Goal: Task Accomplishment & Management: Use online tool/utility

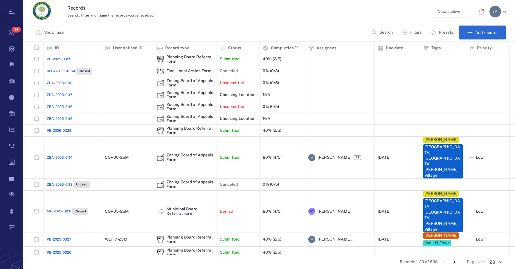
click at [418, 33] on p "Filters" at bounding box center [415, 33] width 11 height 6
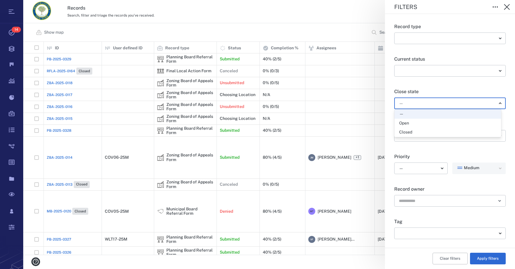
click at [405, 105] on body "Tasks 14 Records Boards Dashboard Reports Record types Guide steps Rules Form b…" at bounding box center [257, 134] width 515 height 269
click at [403, 121] on div "Open" at bounding box center [404, 123] width 10 height 6
type input "*****"
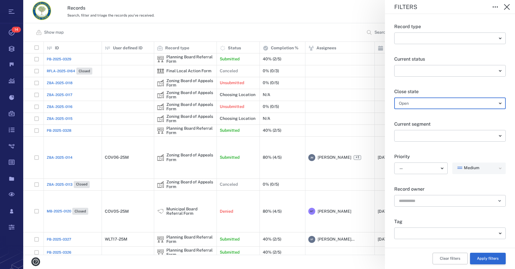
click at [477, 255] on button "Apply filters" at bounding box center [488, 259] width 36 height 12
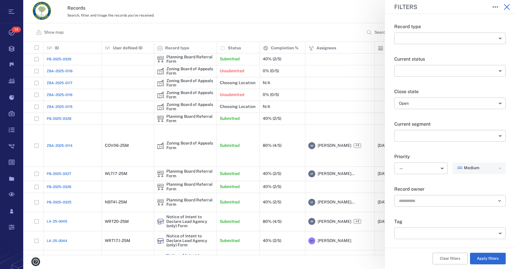
click at [508, 6] on icon "button" at bounding box center [507, 7] width 6 height 6
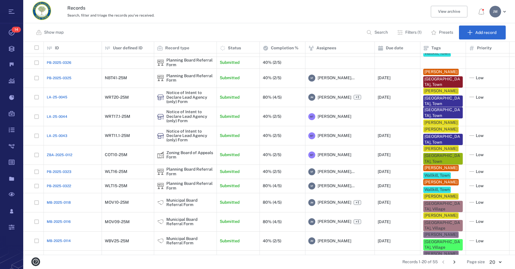
scroll to position [127, 0]
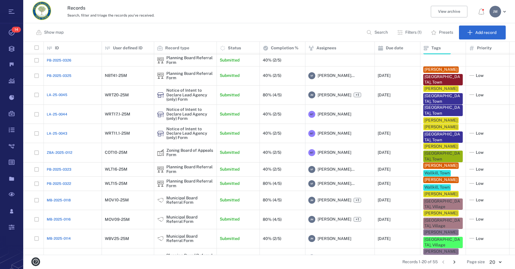
click at [455, 262] on icon "Go to next page" at bounding box center [454, 262] width 6 height 6
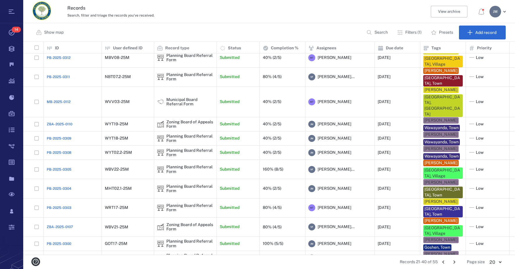
scroll to position [121, 0]
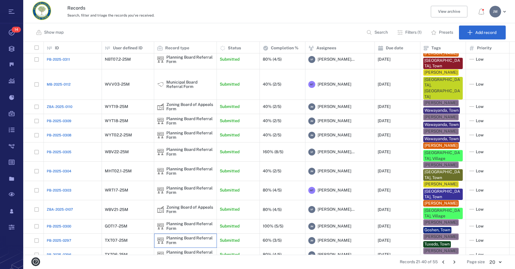
click at [172, 236] on div "Planning Board Referral Form" at bounding box center [189, 240] width 47 height 9
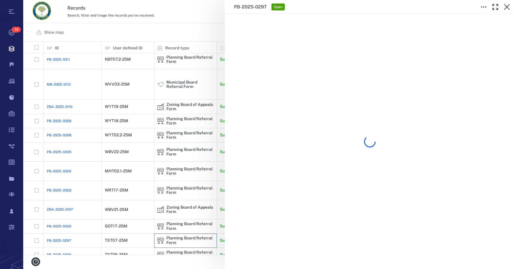
scroll to position [121, 0]
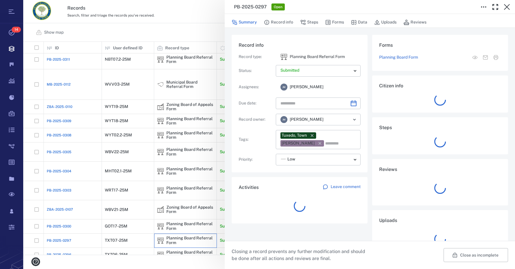
type input "**********"
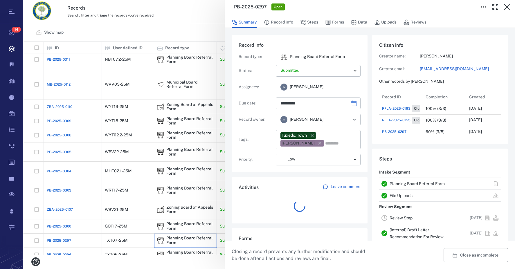
scroll to position [5, 5]
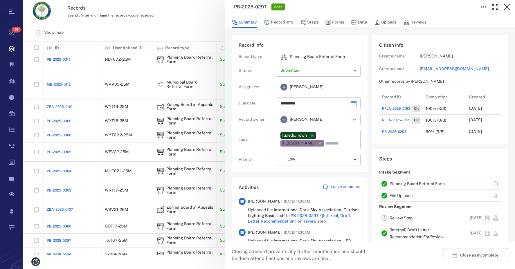
click at [403, 218] on link "Review Step" at bounding box center [400, 218] width 23 height 5
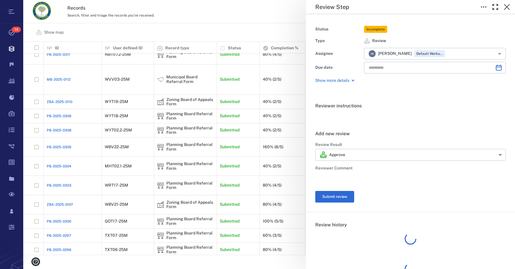
type input "**********"
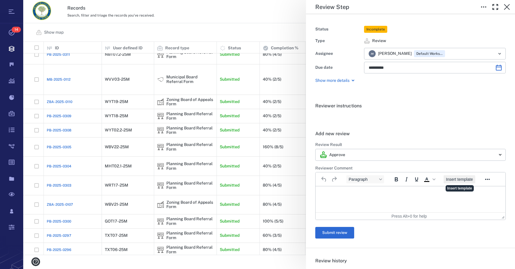
click at [466, 180] on span "Insert template" at bounding box center [459, 179] width 27 height 5
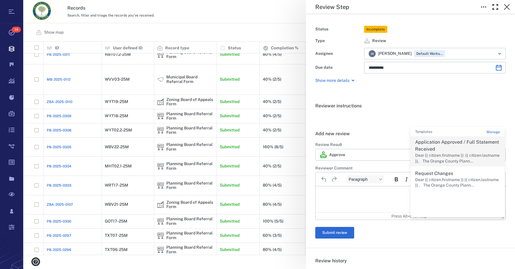
click at [432, 156] on p "Dear {{ citizen.firstname }} {{ citizen.lastname }}, The Orange County Plann..." at bounding box center [457, 158] width 85 height 11
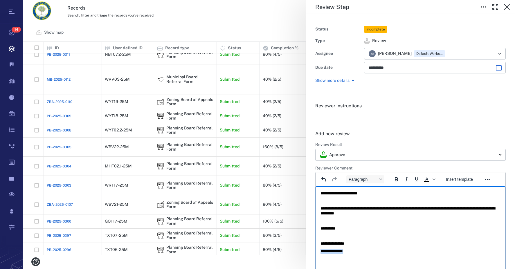
drag, startPoint x: 359, startPoint y: 251, endPoint x: 256, endPoint y: 249, distance: 103.6
click at [315, 249] on html "**********" at bounding box center [410, 222] width 190 height 72
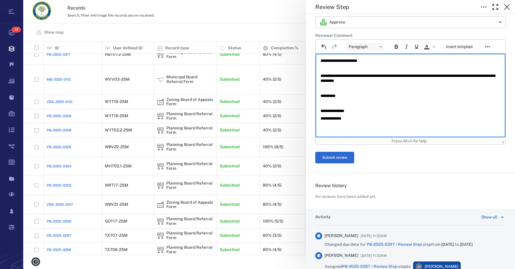
scroll to position [145, 0]
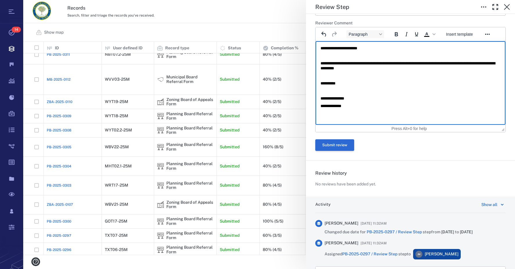
click at [343, 146] on button "Submit review" at bounding box center [334, 145] width 39 height 12
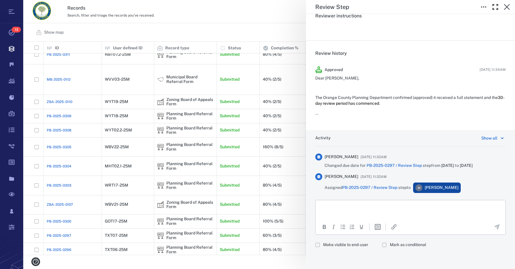
scroll to position [0, 0]
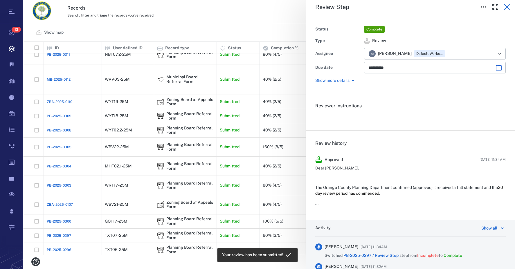
click at [506, 7] on icon "button" at bounding box center [506, 6] width 7 height 7
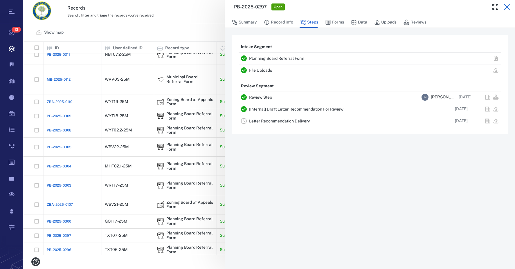
click at [508, 5] on icon "button" at bounding box center [507, 7] width 6 height 6
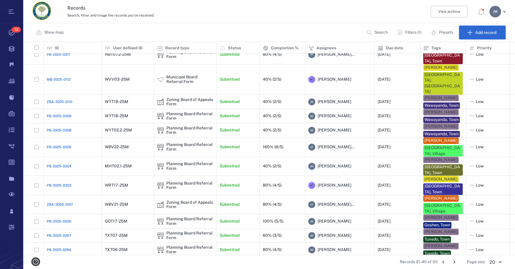
click at [455, 261] on icon "Go to next page" at bounding box center [454, 262] width 6 height 6
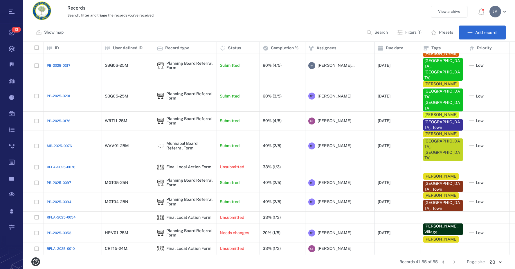
scroll to position [45, 0]
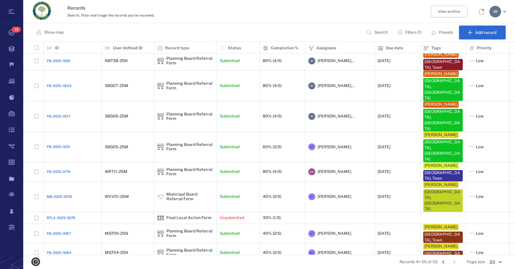
click at [442, 263] on icon "Go to previous page" at bounding box center [443, 262] width 6 height 6
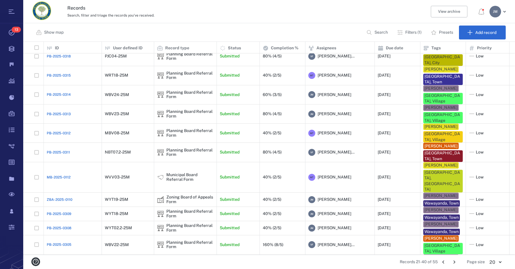
scroll to position [138, 0]
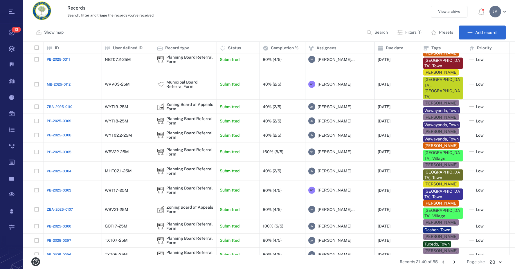
click at [406, 32] on p "Filters (1)" at bounding box center [413, 33] width 16 height 6
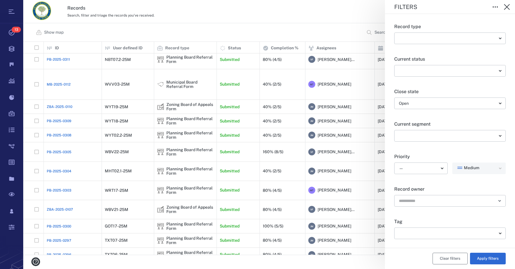
click at [451, 261] on button "Clear filters" at bounding box center [449, 259] width 35 height 12
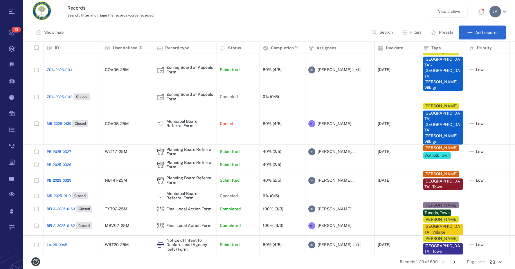
scroll to position [102, 0]
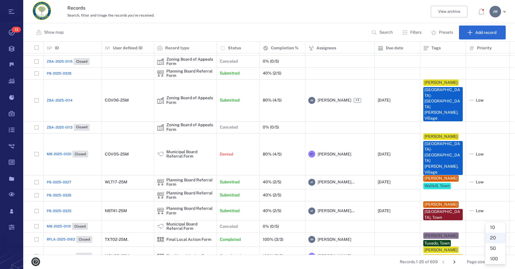
click at [500, 261] on body "Tasks 13 Records Boards Dashboard Reports Record types Guide steps Rules Form b…" at bounding box center [257, 134] width 515 height 269
click at [497, 261] on li "100" at bounding box center [495, 259] width 20 height 10
type input "***"
click at [452, 262] on icon "Go to next page" at bounding box center [452, 262] width 6 height 6
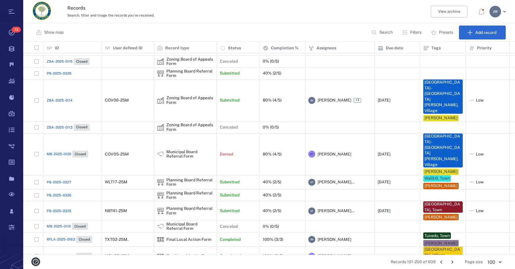
click at [453, 262] on icon "Go to next page" at bounding box center [452, 262] width 6 height 6
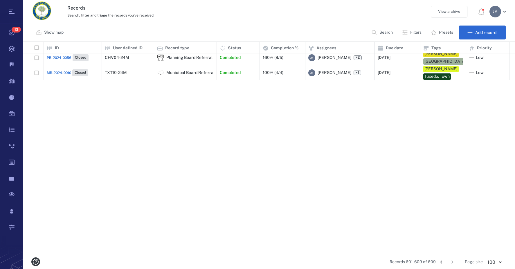
scroll to position [0, 0]
